Goal: Find contact information: Find contact information

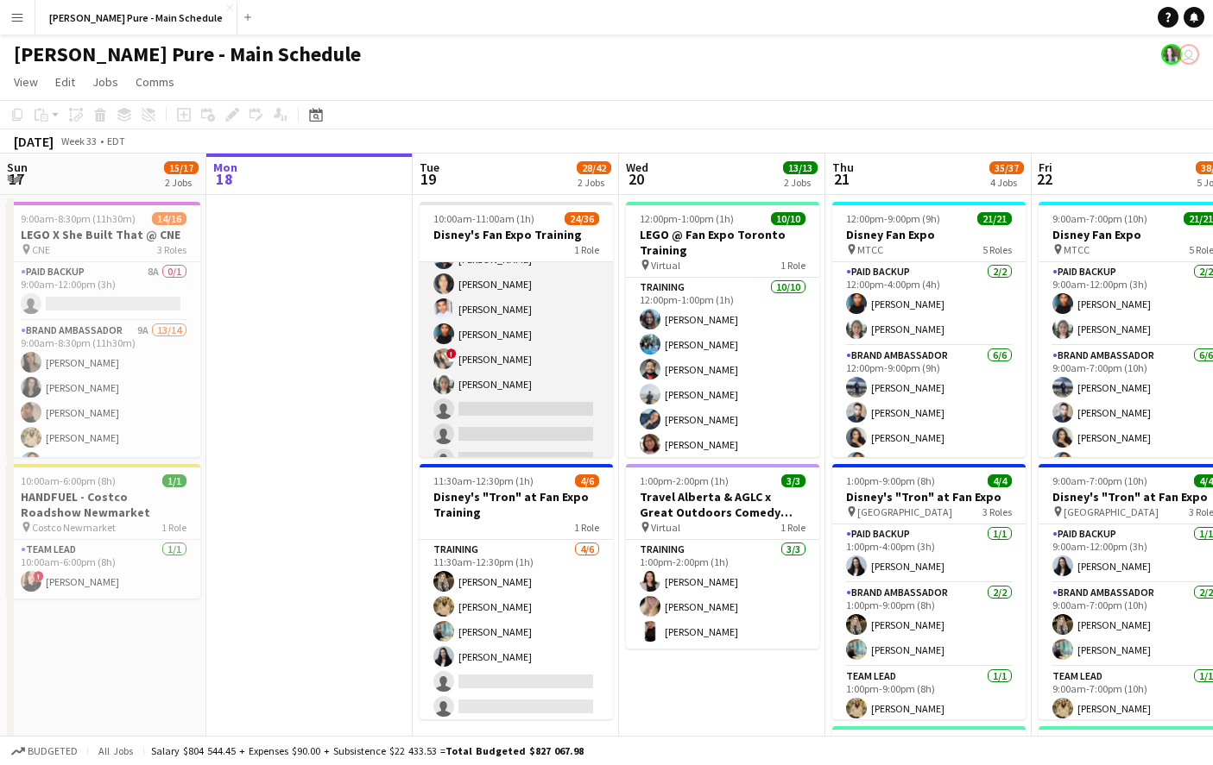
scroll to position [501, 0]
click at [463, 378] on app-card-role "Training 24/36 10:00am-11:00am (1h) Nikki Haggart Dylan Watts Cristiana Bodnari…" at bounding box center [515, 231] width 193 height 940
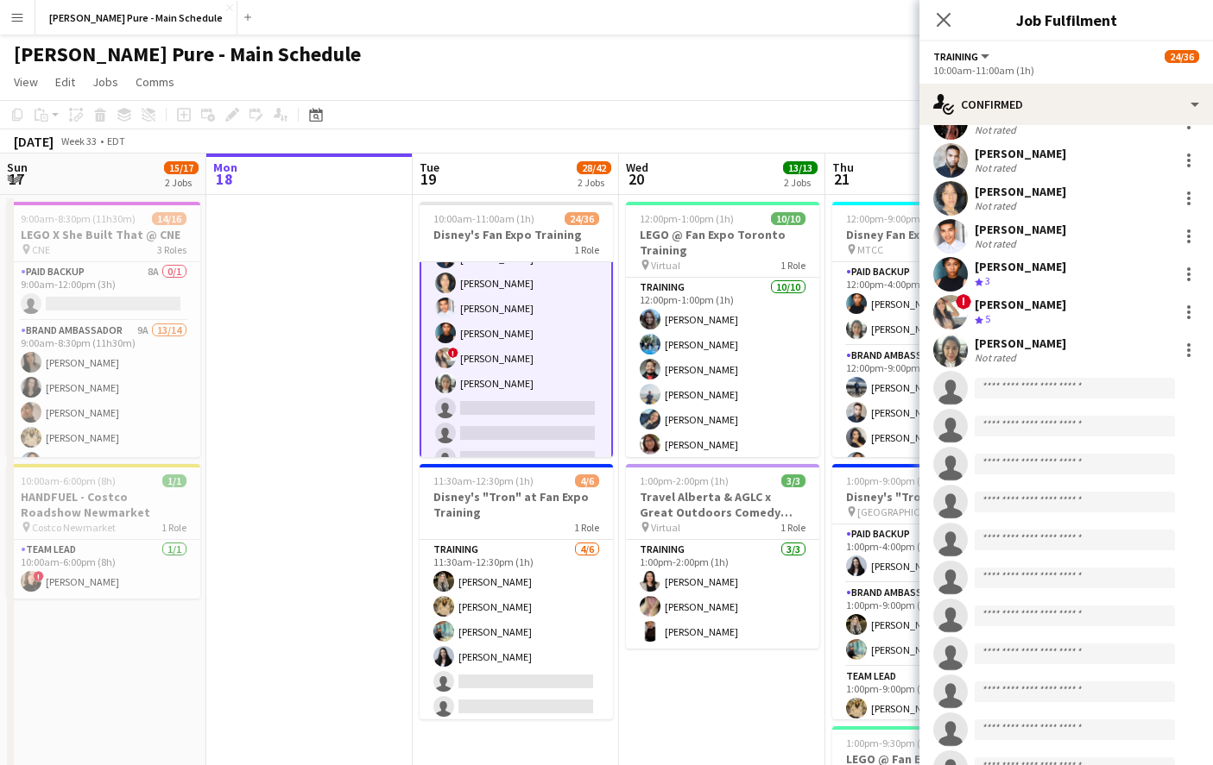
scroll to position [821, 0]
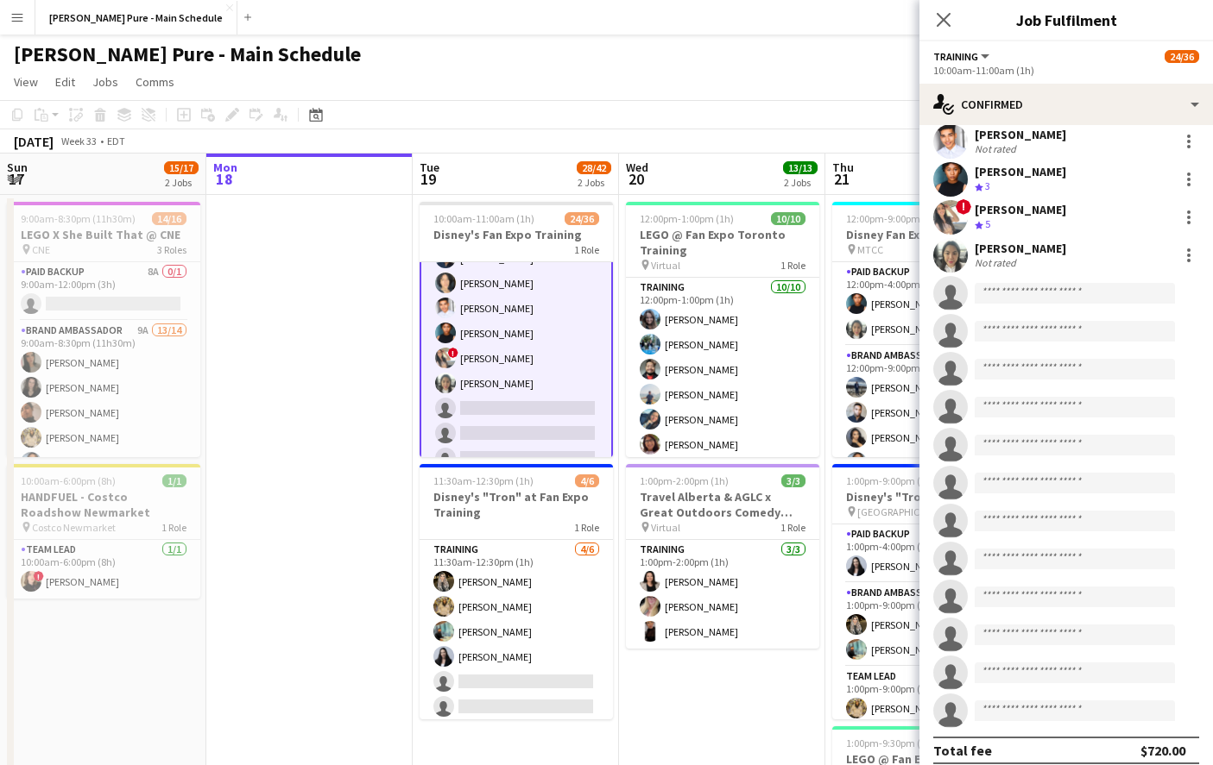
click at [1011, 241] on div "[PERSON_NAME]" at bounding box center [1019, 249] width 91 height 16
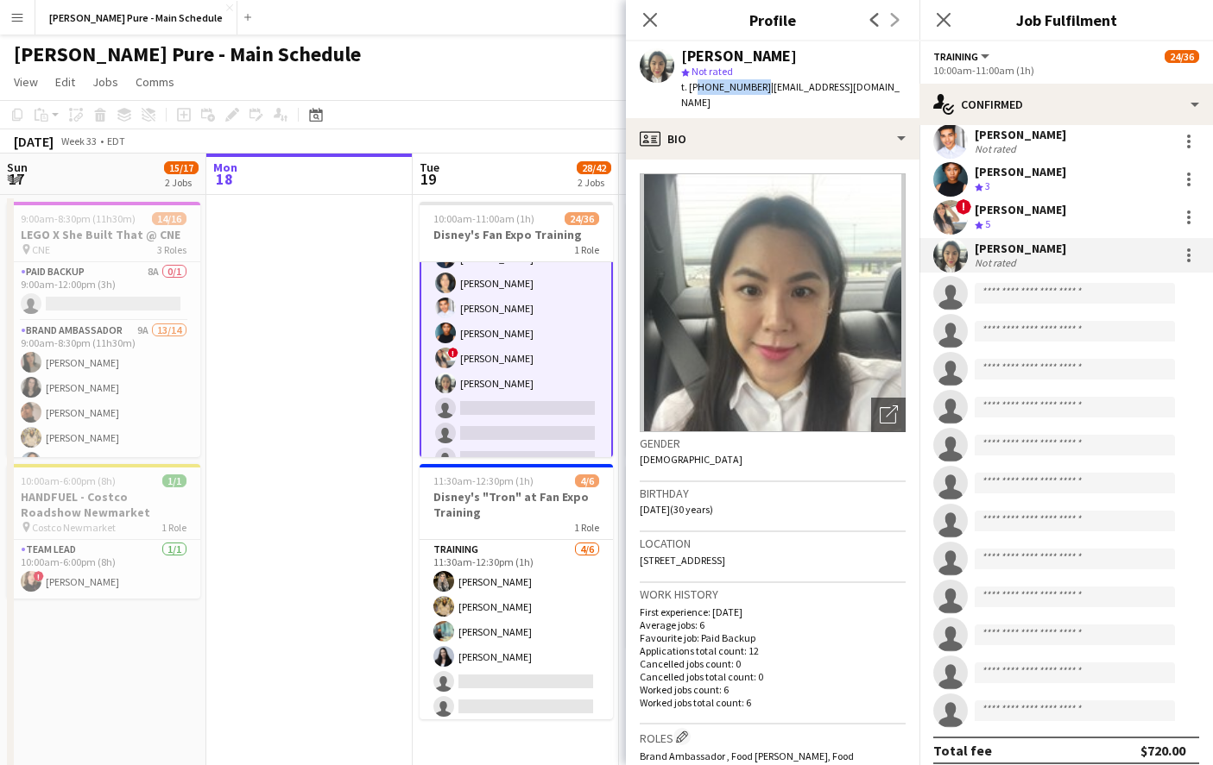
drag, startPoint x: 752, startPoint y: 90, endPoint x: 693, endPoint y: 90, distance: 58.7
click at [693, 90] on span "t. +416-305-5237" at bounding box center [726, 86] width 90 height 13
copy span "416-305-5237"
drag, startPoint x: 869, startPoint y: 88, endPoint x: 758, endPoint y: 81, distance: 111.5
click at [758, 84] on span "| hirejennchuk@gmail.com" at bounding box center [790, 94] width 218 height 28
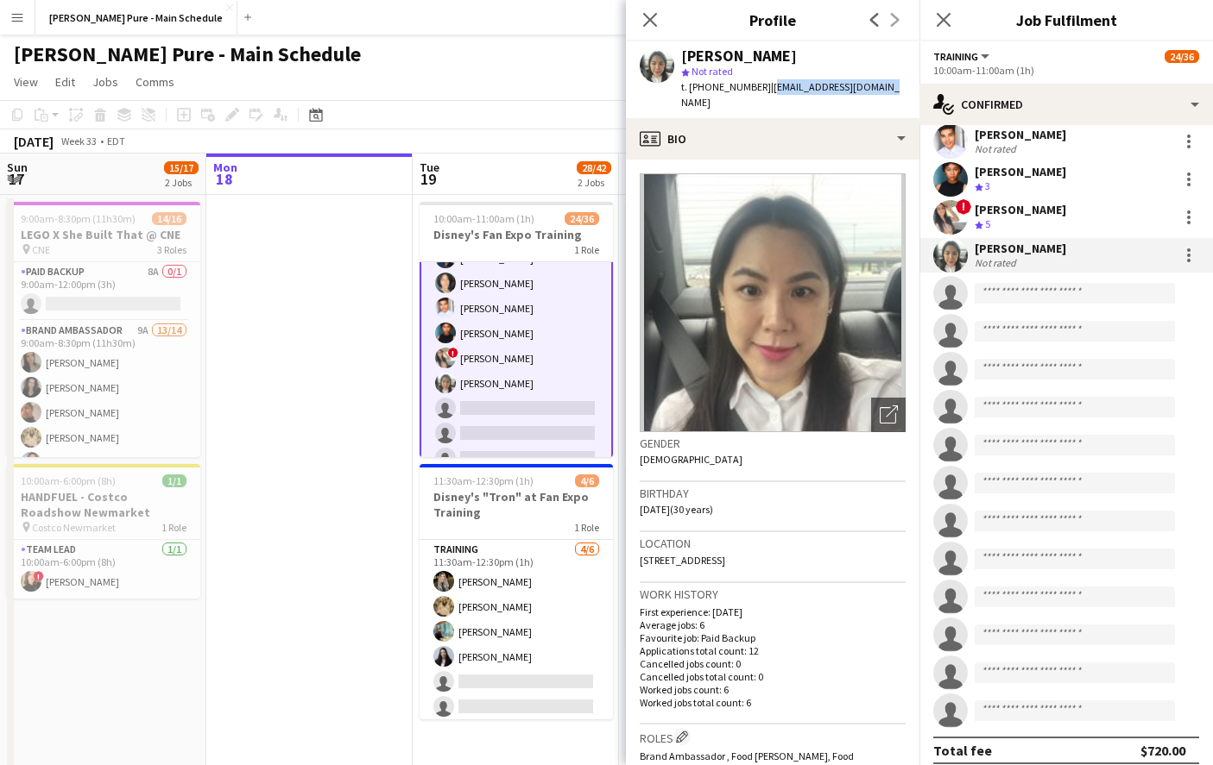
copy span "hirejennchuk@gmail.com"
click at [652, 11] on app-icon "Close pop-in" at bounding box center [650, 20] width 25 height 25
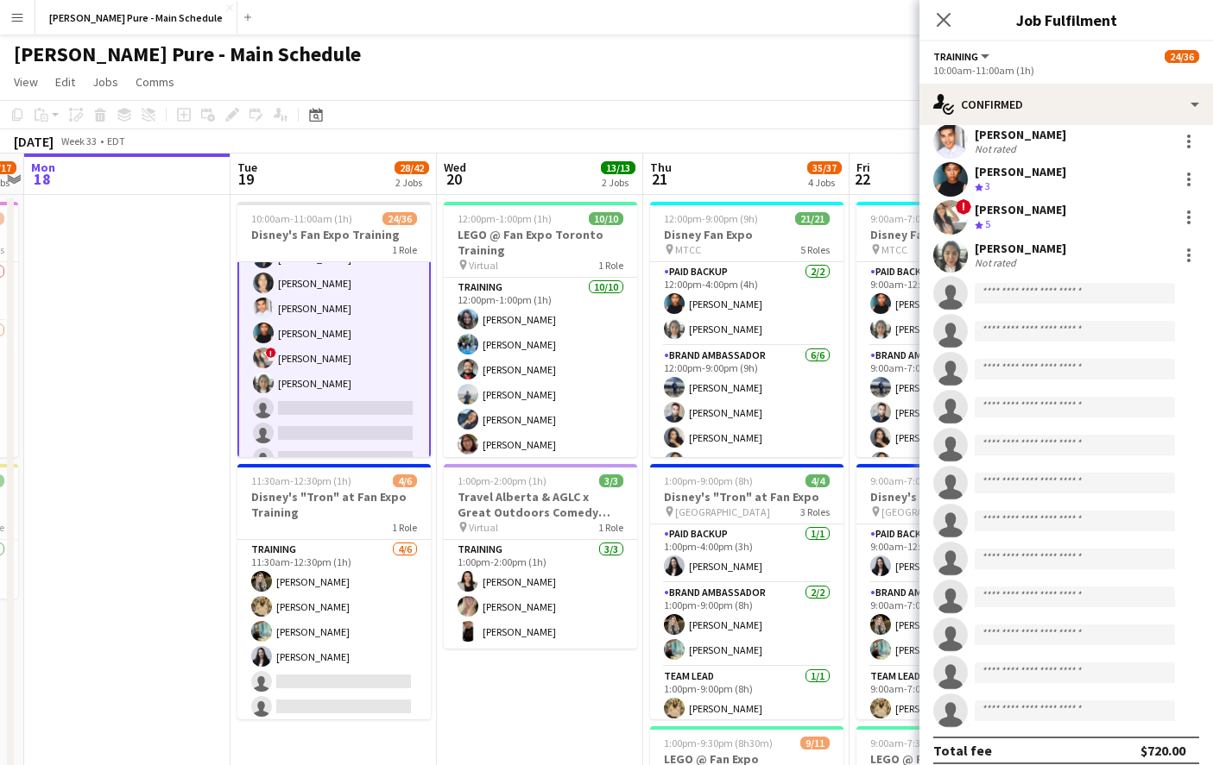
scroll to position [0, 595]
click at [944, 19] on icon at bounding box center [943, 19] width 16 height 16
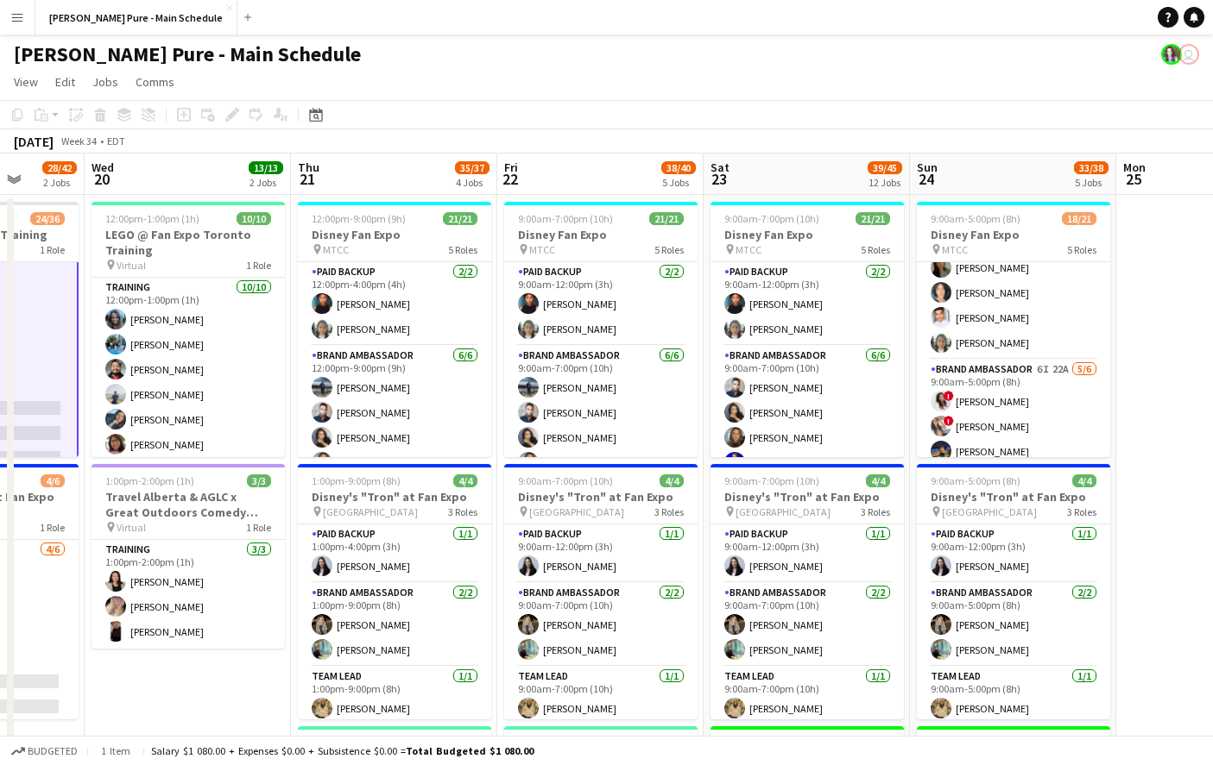
scroll to position [156, 0]
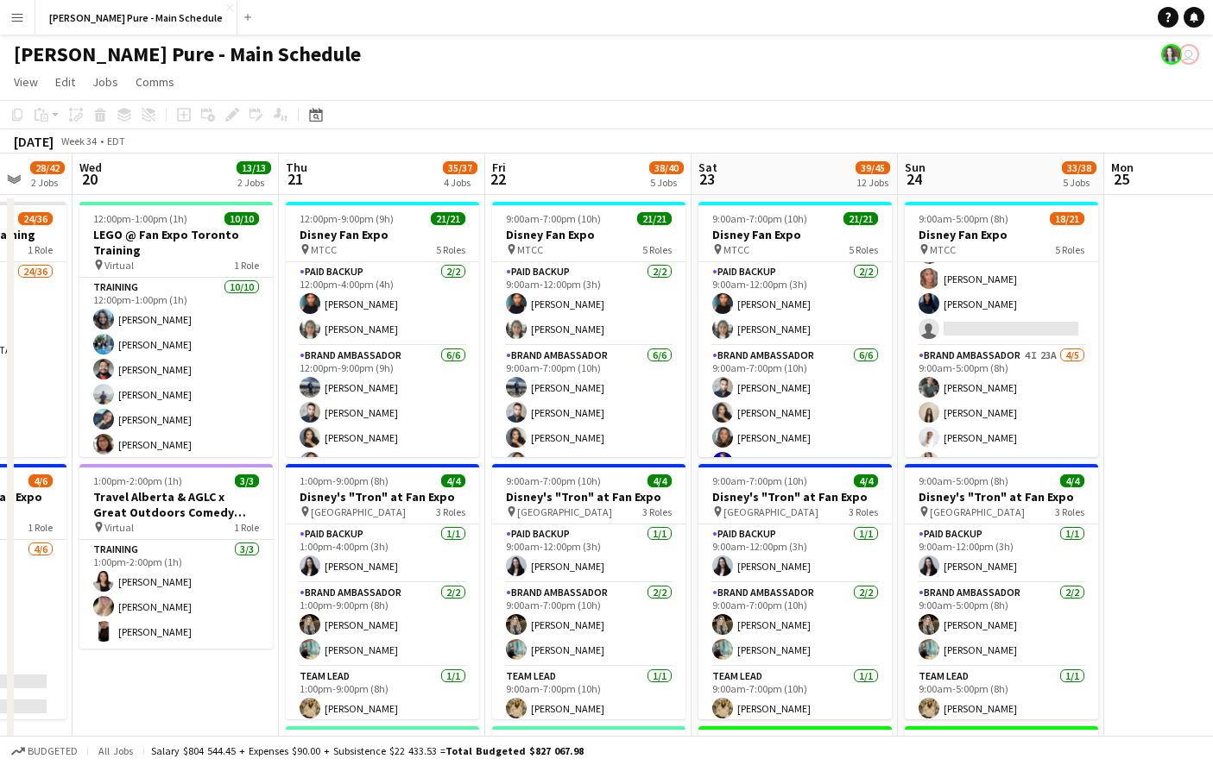
scroll to position [498, 0]
